Goal: Task Accomplishment & Management: Manage account settings

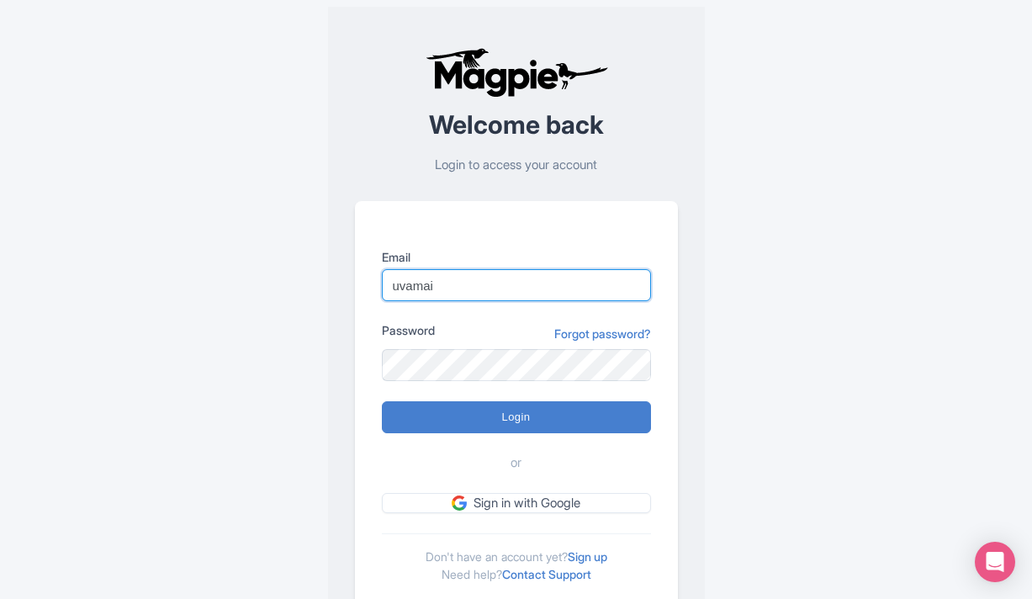
type input "[EMAIL_ADDRESS][DOMAIN_NAME]"
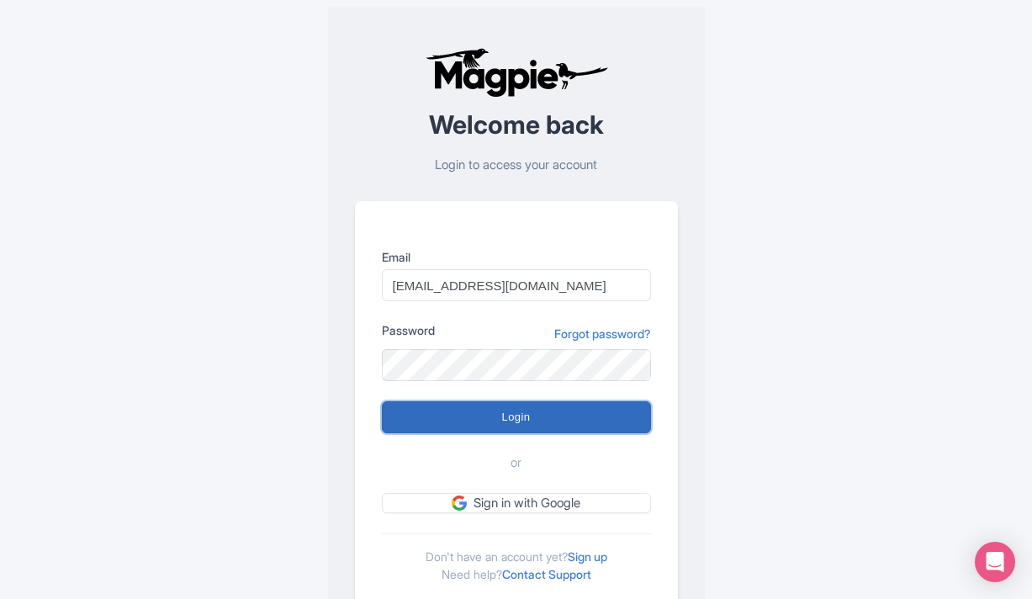
click at [536, 414] on input "Login" at bounding box center [516, 417] width 269 height 32
type input "Logging in..."
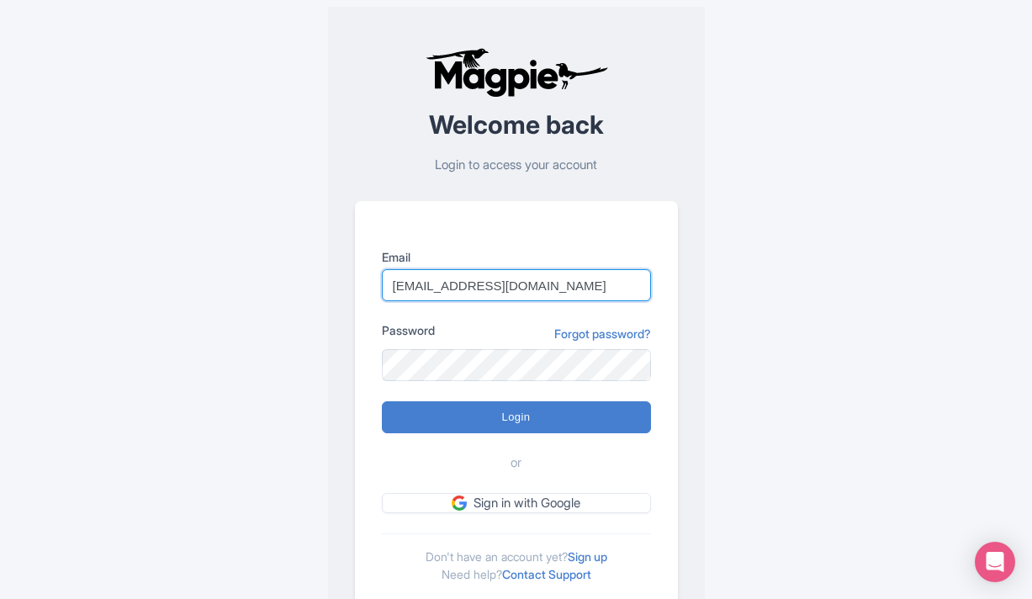
click at [484, 288] on input "[EMAIL_ADDRESS][DOMAIN_NAME]" at bounding box center [516, 285] width 269 height 32
type input "[EMAIL_ADDRESS][DOMAIN_NAME]"
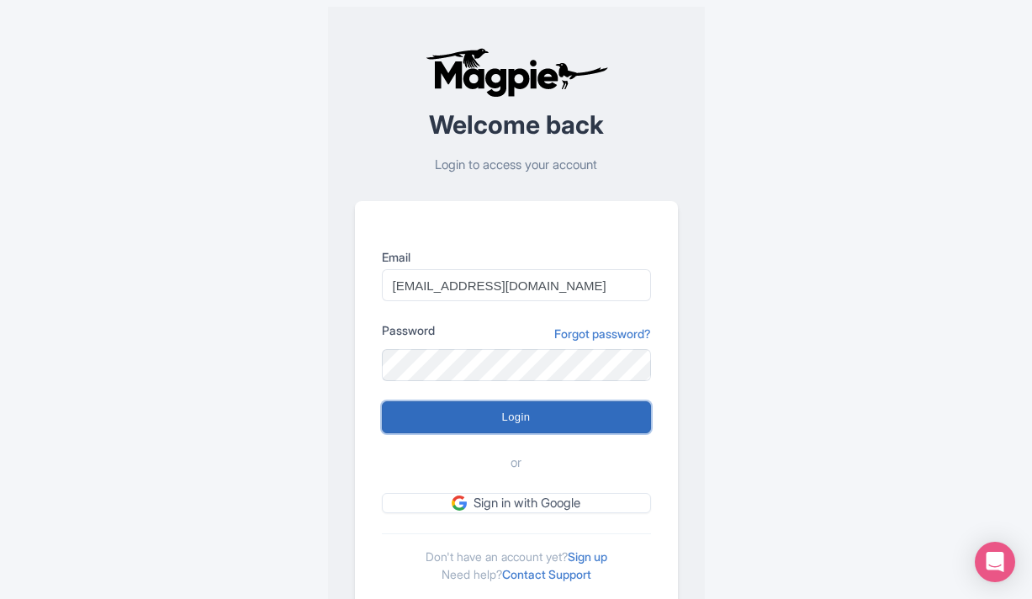
click at [544, 417] on input "Login" at bounding box center [516, 417] width 269 height 32
type input "Logging in..."
